Goal: Subscribe to service/newsletter

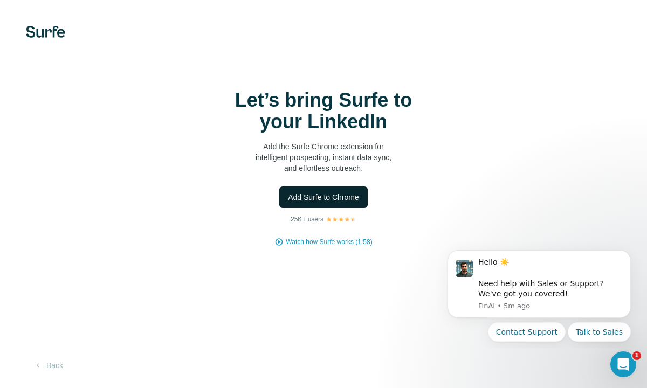
click at [332, 192] on span "Add Surfe to Chrome" at bounding box center [323, 197] width 71 height 11
